Goal: Ask a question

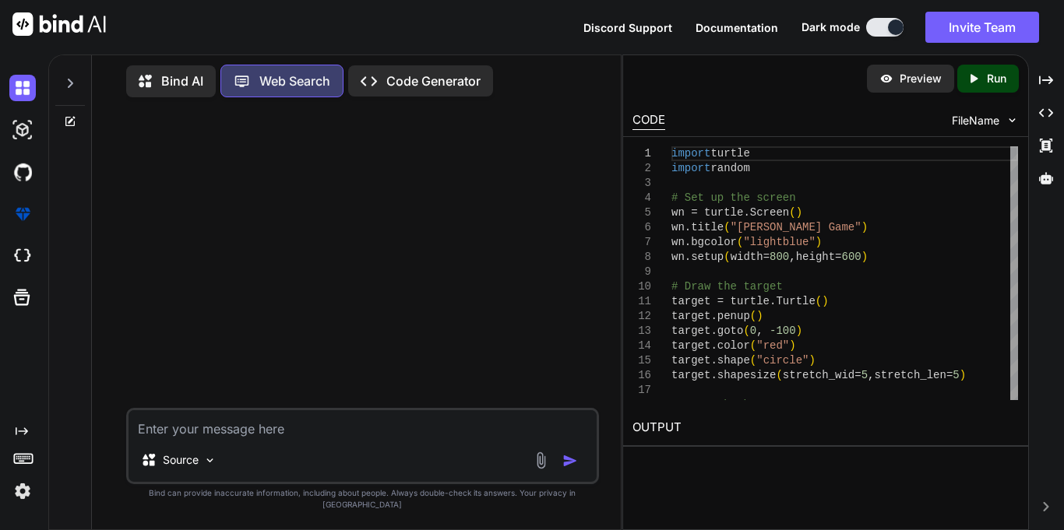
type textarea "x"
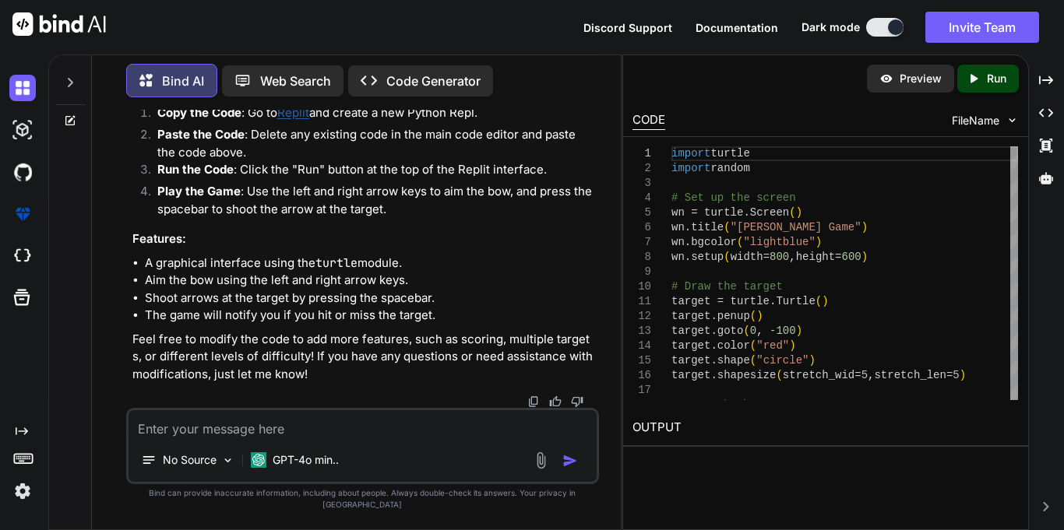
scroll to position [3707, 0]
type textarea "can you make an [PERSON_NAME] game using JS, html, and css+"
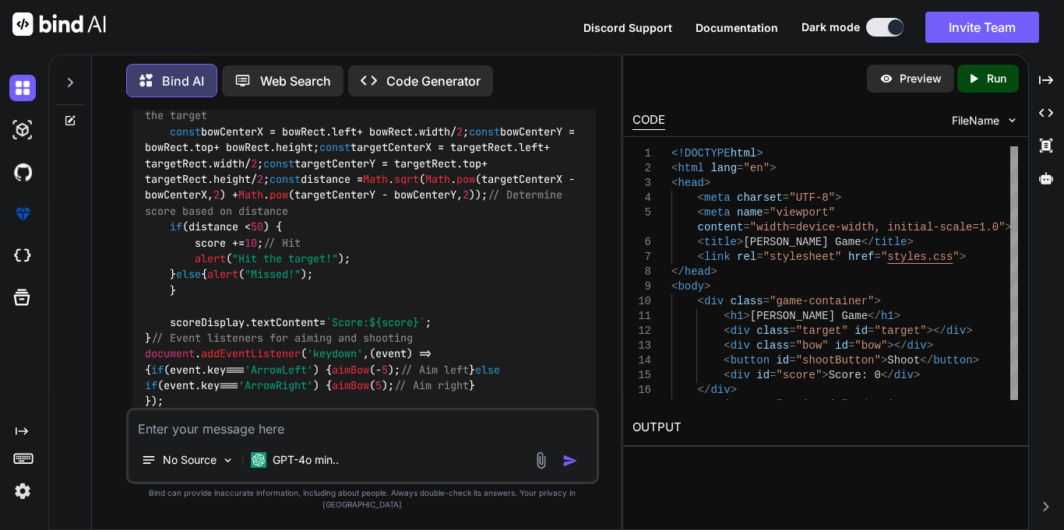
scroll to position [4132, 0]
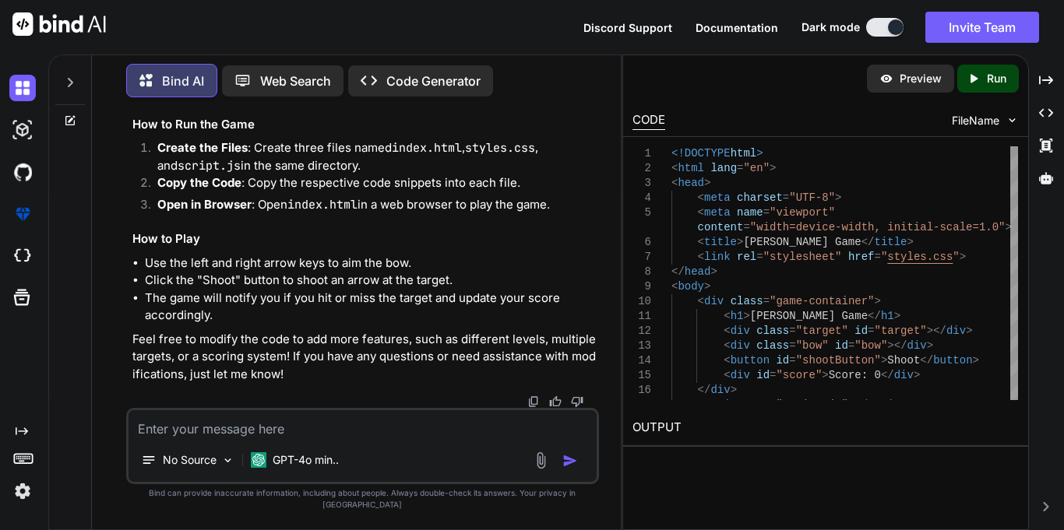
scroll to position [4553, 0]
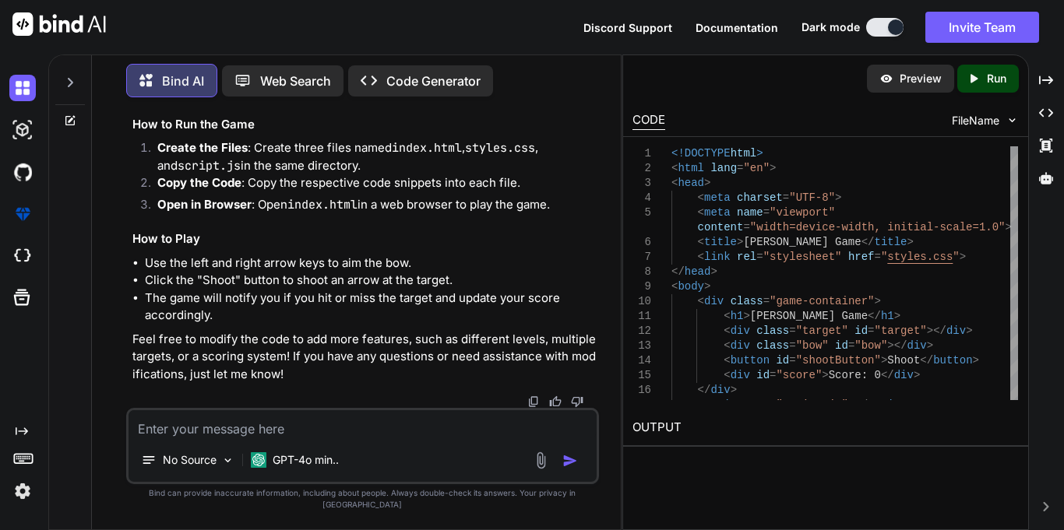
click at [177, 438] on textarea at bounding box center [362, 424] width 468 height 28
type textarea "It's okay but can you make a visual target in front using the points 1-10"
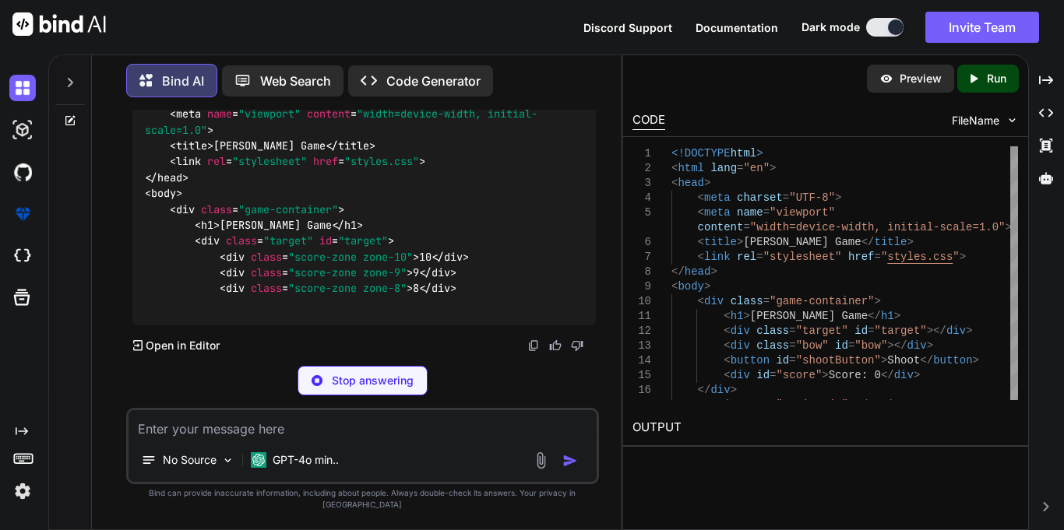
scroll to position [6488, 0]
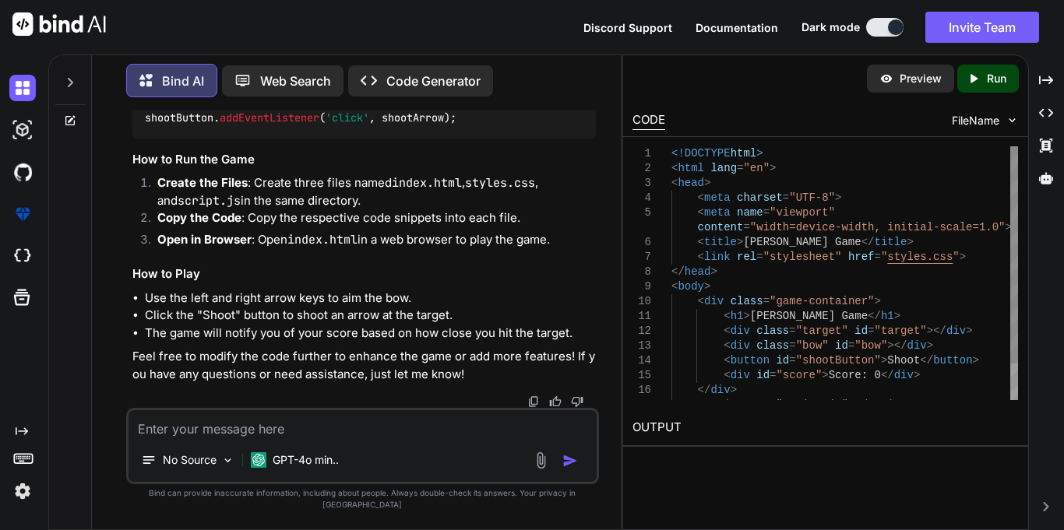
scroll to position [7123, 0]
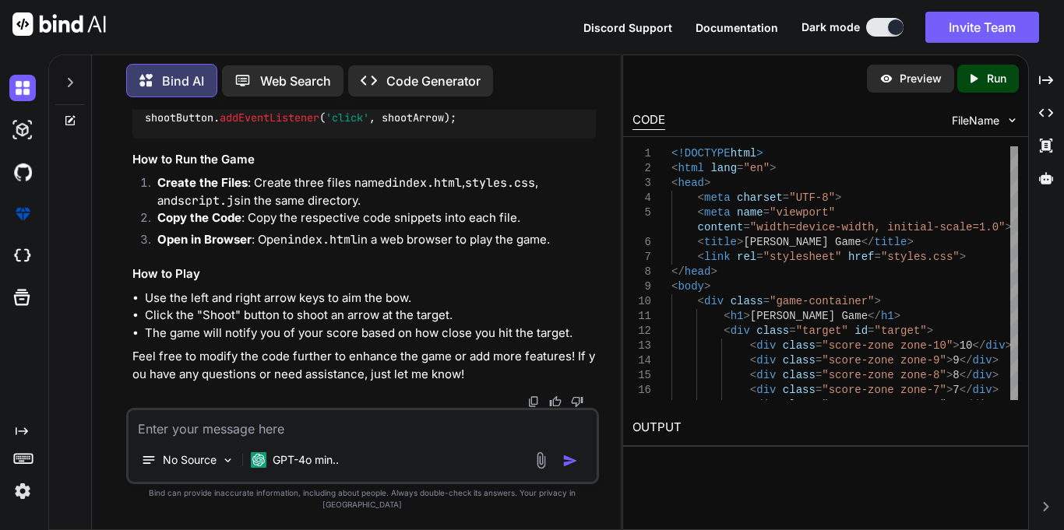
click at [215, 438] on textarea at bounding box center [362, 424] width 468 height 28
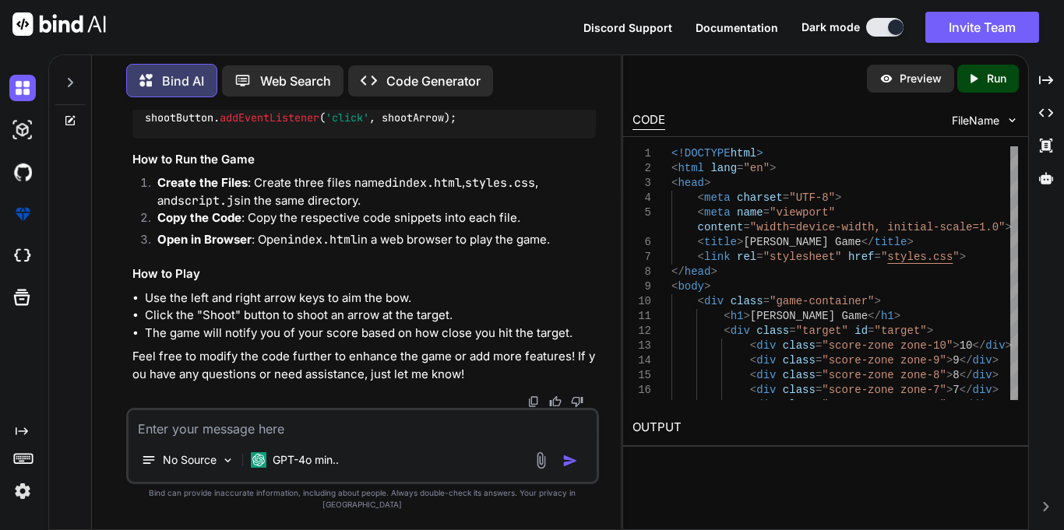
paste textarea "[URL][DOMAIN_NAME][PERSON_NAME][DOMAIN_NAME][DOMAIN_NAME]"
type textarea "[URL][DOMAIN_NAME][PERSON_NAME][DOMAIN_NAME][DOMAIN_NAME]"
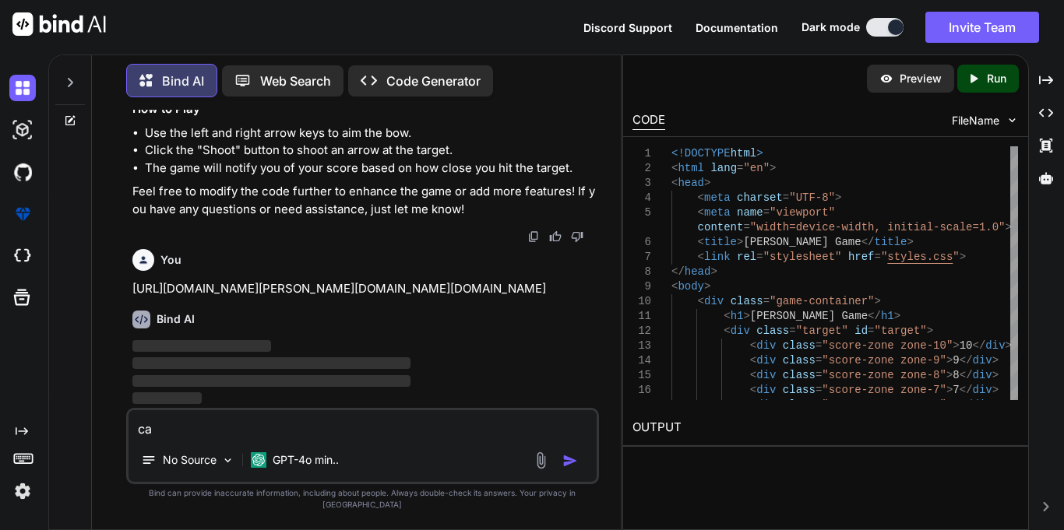
scroll to position [9740, 0]
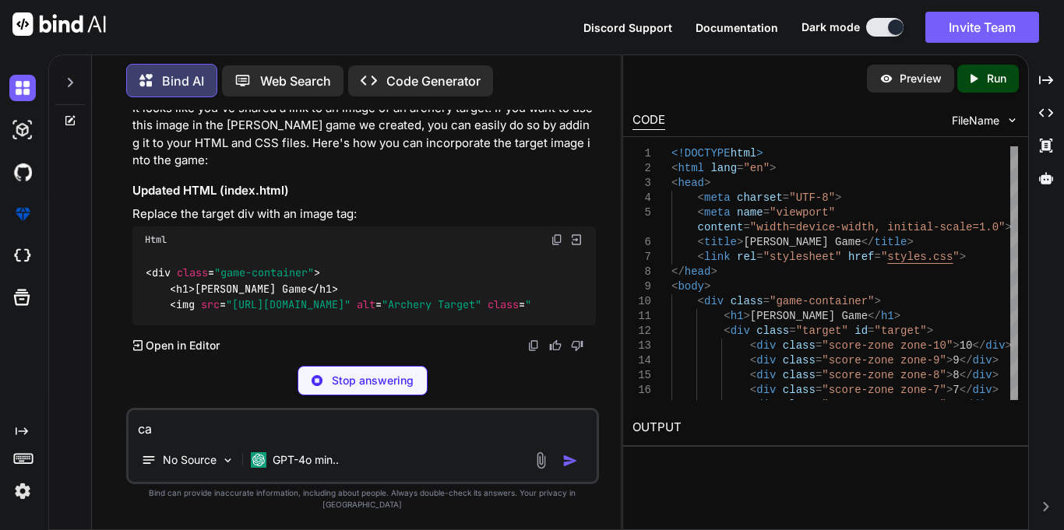
type textarea "c"
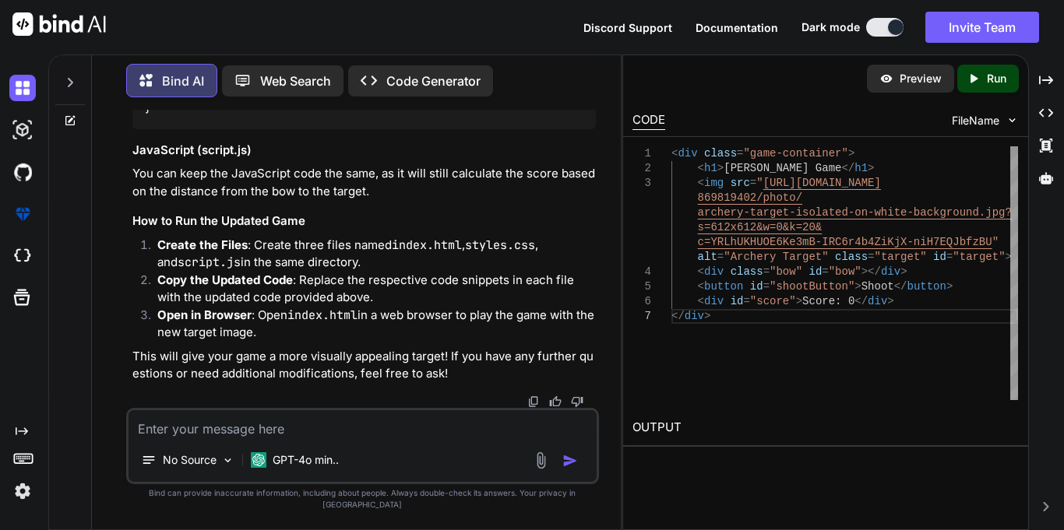
scroll to position [10270, 0]
click at [555, 33] on img at bounding box center [557, 27] width 12 height 12
